Goal: Task Accomplishment & Management: Complete application form

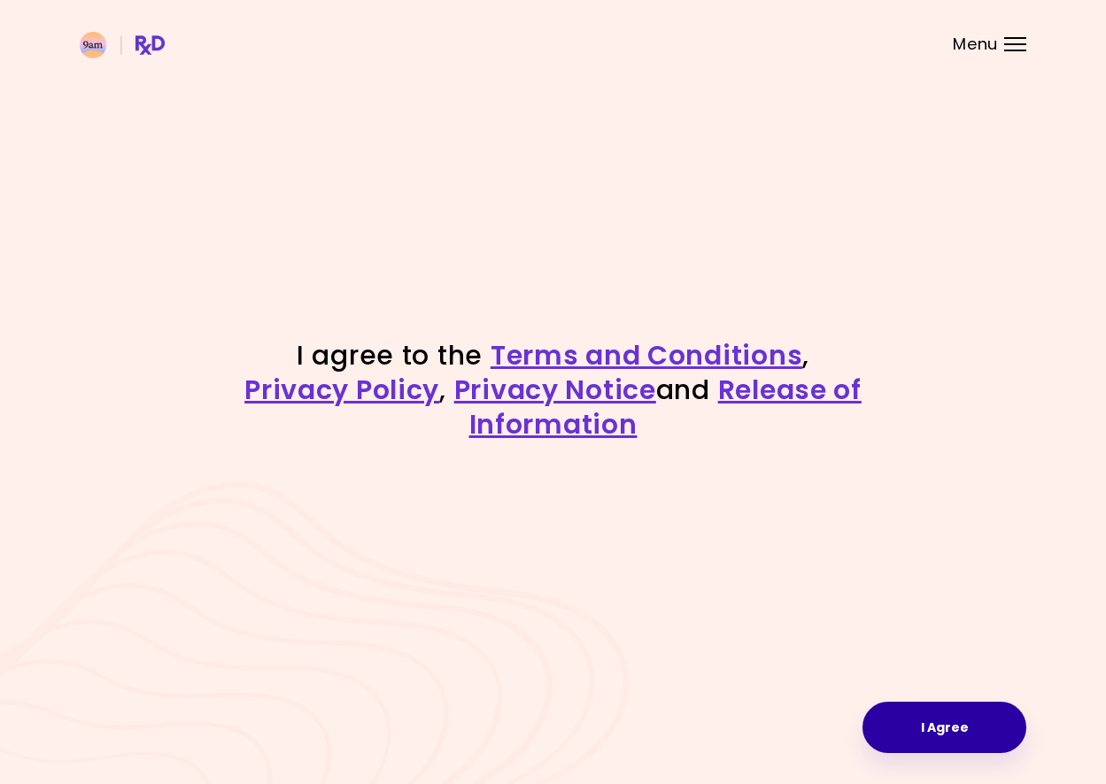
click at [950, 728] on button "I Agree" at bounding box center [944, 727] width 164 height 51
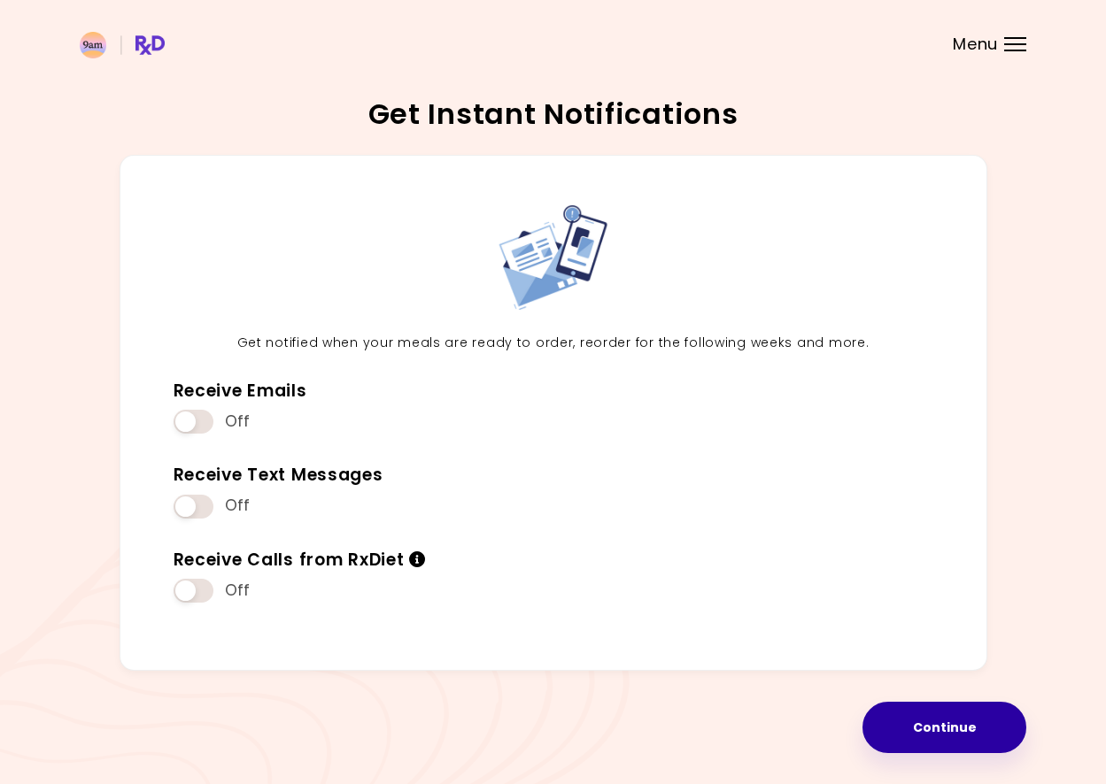
click at [969, 729] on button "Continue" at bounding box center [944, 727] width 164 height 51
